Goal: Information Seeking & Learning: Check status

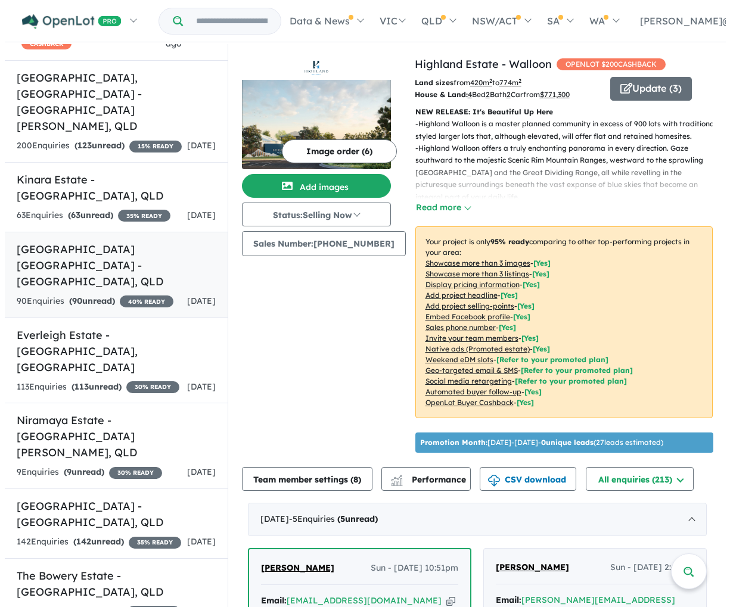
scroll to position [239, 0]
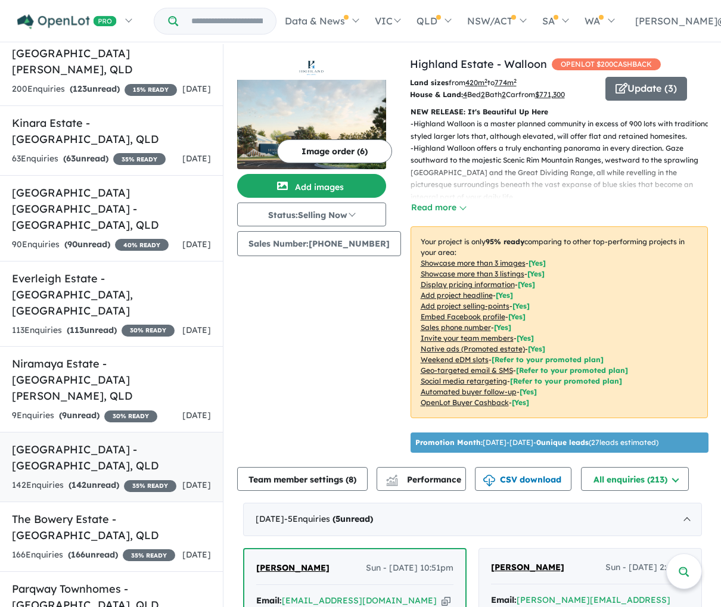
click at [131, 432] on link "[GEOGRAPHIC_DATA] - [GEOGRAPHIC_DATA] , QLD 142 Enquir ies ( 142 unread) 35 % R…" at bounding box center [111, 467] width 223 height 70
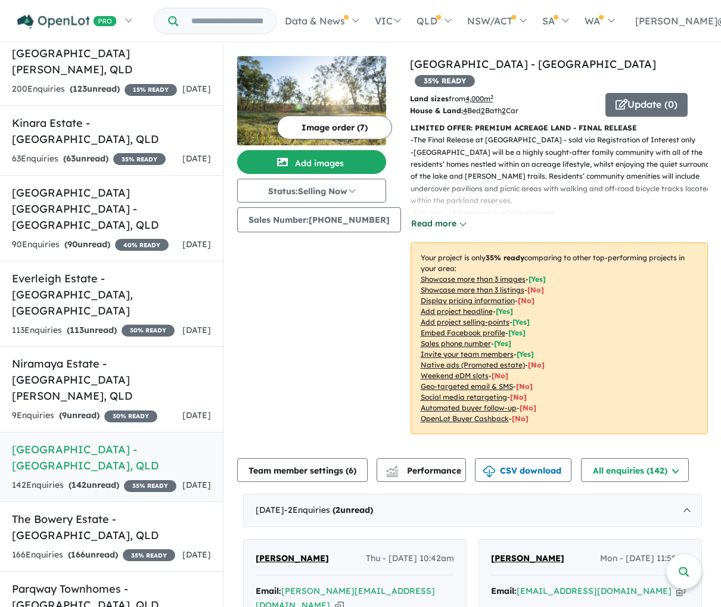
click at [446, 217] on button "Read more" at bounding box center [438, 224] width 56 height 14
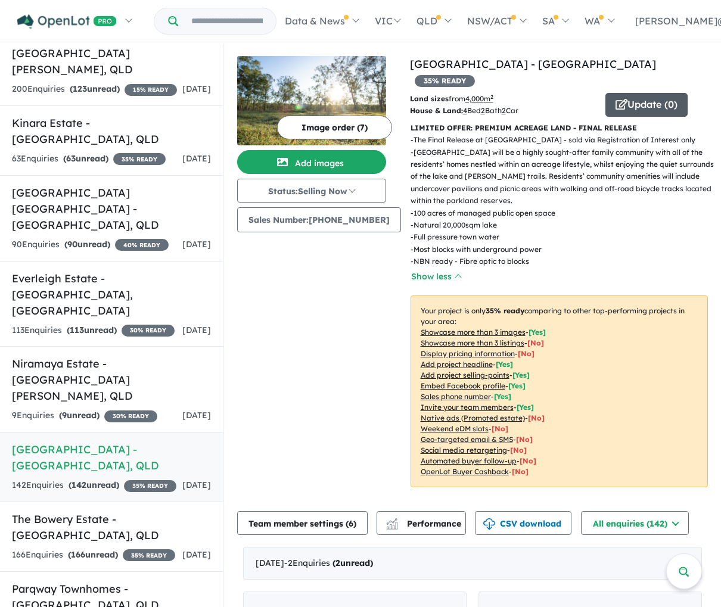
click at [633, 93] on button "Update ( 0 )" at bounding box center [646, 105] width 82 height 24
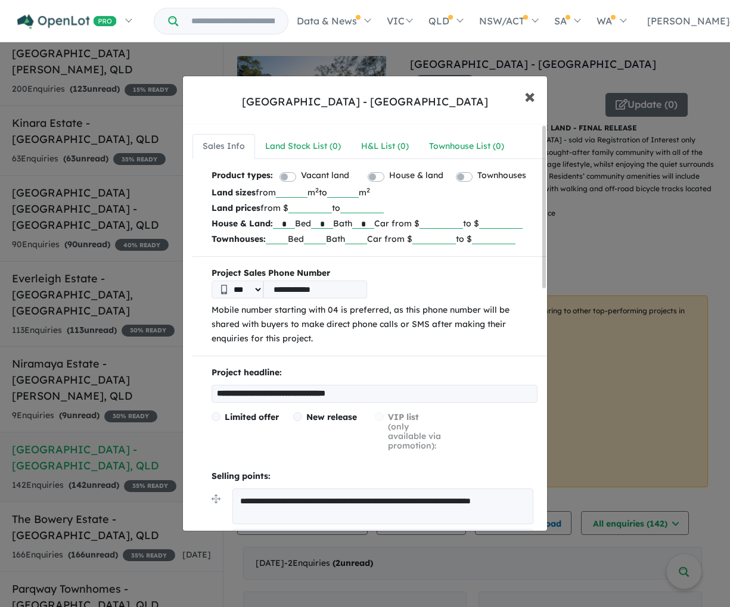
click at [527, 94] on span "×" at bounding box center [529, 96] width 11 height 26
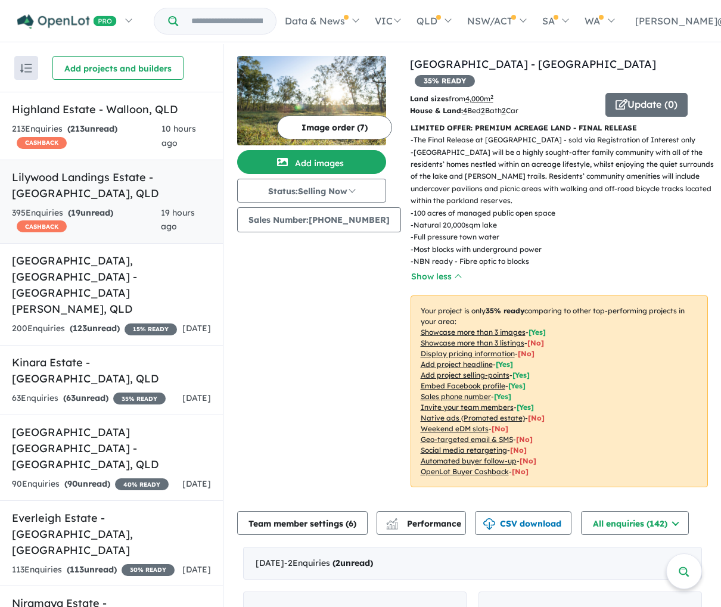
click at [97, 201] on h5 "Lilywood Landings Estate - [GEOGRAPHIC_DATA] , [GEOGRAPHIC_DATA]" at bounding box center [111, 185] width 199 height 32
